Goal: Information Seeking & Learning: Learn about a topic

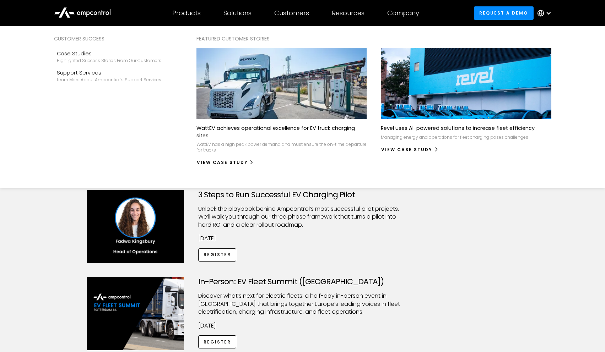
click at [286, 13] on div "Customers" at bounding box center [291, 13] width 35 height 8
click at [299, 15] on div "Customers" at bounding box center [291, 13] width 35 height 8
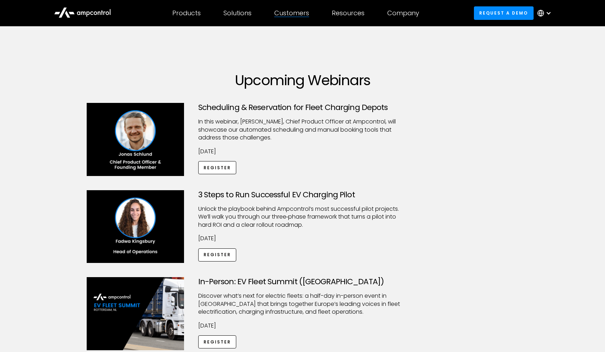
click at [308, 13] on div "Customers" at bounding box center [291, 13] width 35 height 8
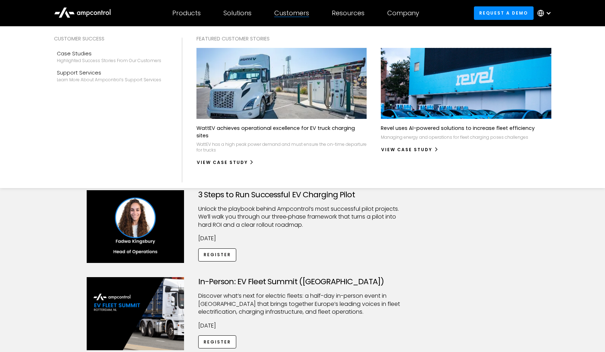
click at [309, 11] on div "Customers" at bounding box center [291, 13] width 35 height 8
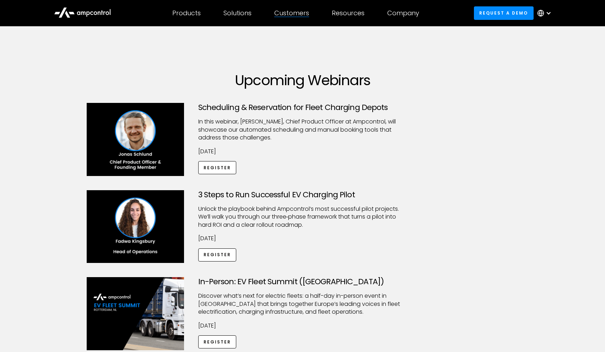
click at [304, 18] on div "Customers Customer success Case Studies Highlighted success stories From Our Cu…" at bounding box center [292, 13] width 58 height 25
click at [292, 18] on div "Customers Customer success Case Studies Highlighted success stories From Our Cu…" at bounding box center [292, 13] width 58 height 25
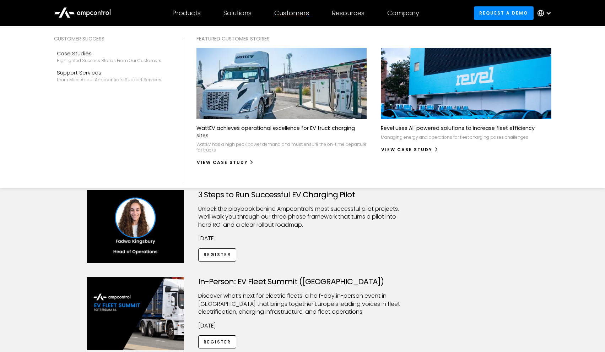
click at [270, 81] on img at bounding box center [281, 83] width 187 height 78
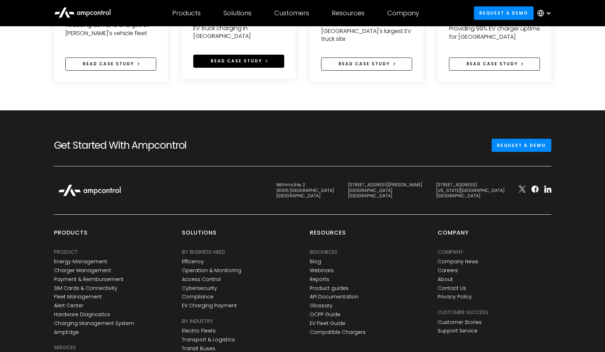
scroll to position [1697, 0]
